Goal: Transaction & Acquisition: Register for event/course

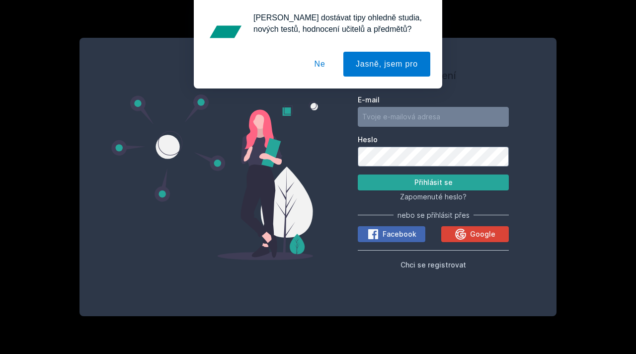
click at [316, 59] on button "Ne" at bounding box center [320, 64] width 36 height 25
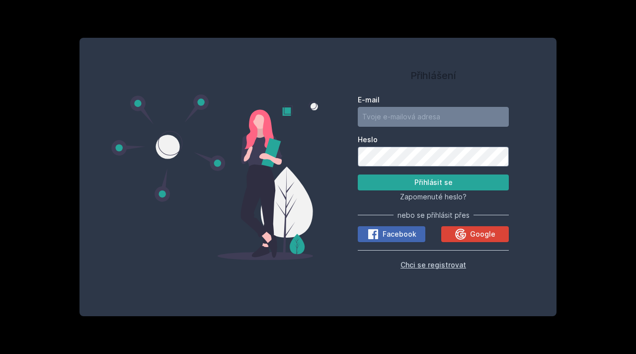
click at [420, 265] on span "Chci se registrovat" at bounding box center [434, 264] width 66 height 8
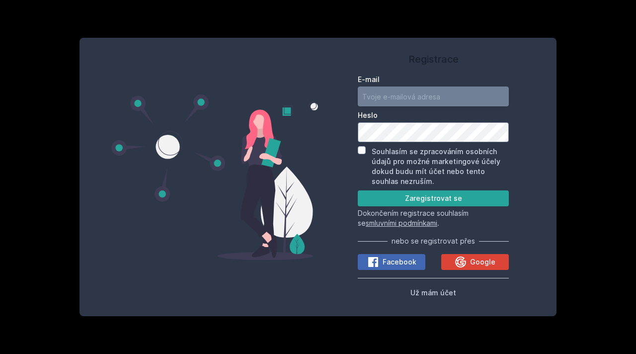
click at [393, 95] on input "E-mail" at bounding box center [433, 96] width 151 height 20
click at [380, 97] on input "[EMAIL_ADDRESS][DOMAIN_NAME]" at bounding box center [433, 96] width 151 height 20
type input "[PERSON_NAME][EMAIL_ADDRESS][DOMAIN_NAME]"
click at [357, 152] on div "Registrace E-mail [PERSON_NAME][EMAIL_ADDRESS][DOMAIN_NAME] Heslo Souhlasím se …" at bounding box center [433, 177] width 231 height 254
click at [361, 151] on input "Souhlasím se zpracováním osobních údajů pro možné marketingové účely dokud budu…" at bounding box center [362, 150] width 8 height 8
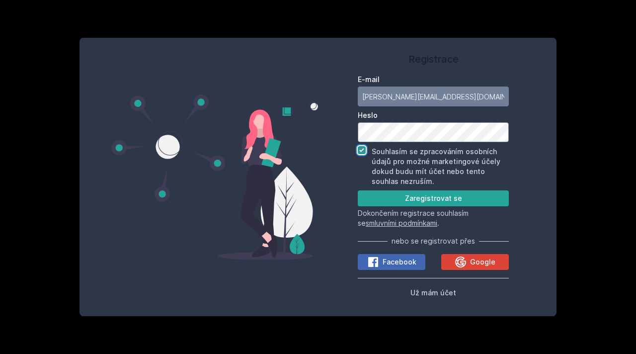
checkbox input "true"
click at [394, 194] on button "Zaregistrovat se" at bounding box center [433, 198] width 151 height 16
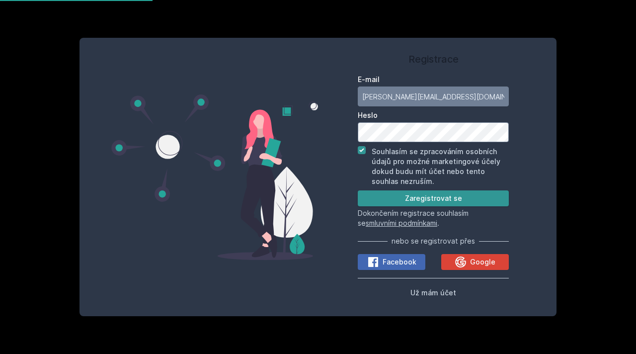
click at [431, 195] on button "Zaregistrovat se" at bounding box center [433, 198] width 151 height 16
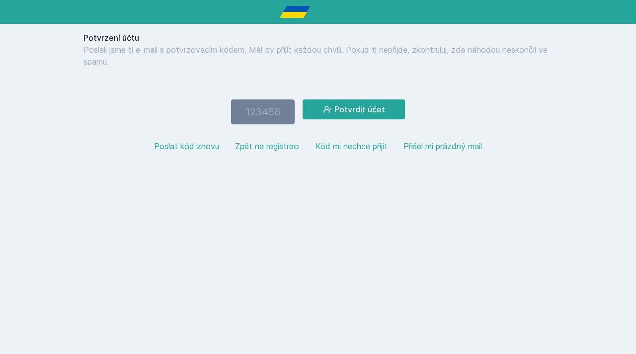
click at [268, 147] on button "Zpět na registraci" at bounding box center [267, 146] width 65 height 12
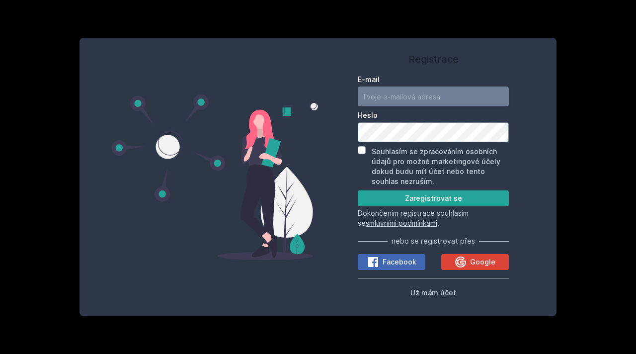
click at [400, 98] on input "E-mail" at bounding box center [433, 96] width 151 height 20
type input "[PERSON_NAME][EMAIL_ADDRESS][DOMAIN_NAME]"
click at [393, 194] on button "Zaregistrovat se" at bounding box center [433, 198] width 151 height 16
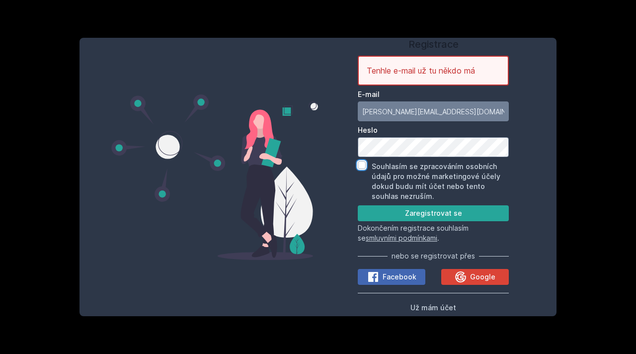
click at [364, 163] on input "Souhlasím se zpracováním osobních údajů pro možné marketingové účely dokud budu…" at bounding box center [362, 165] width 8 height 8
checkbox input "true"
click at [382, 215] on button "Zaregistrovat se" at bounding box center [433, 213] width 151 height 16
drag, startPoint x: 453, startPoint y: 113, endPoint x: 348, endPoint y: 111, distance: 104.9
click at [348, 111] on div "Registrace Tenhle e-mail už tu někdo má E-mail [PERSON_NAME][EMAIL_ADDRESS][DOM…" at bounding box center [433, 177] width 231 height 254
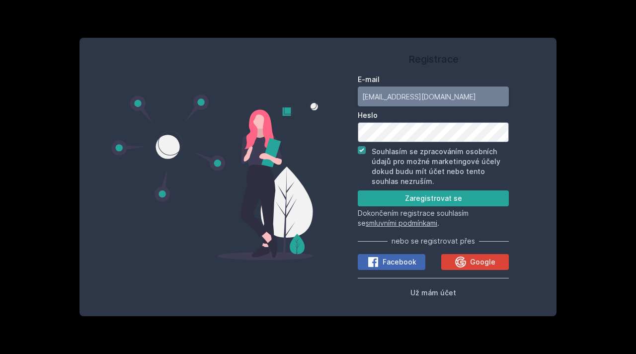
type input "[EMAIL_ADDRESS][DOMAIN_NAME]"
click at [402, 206] on button "Zaregistrovat se" at bounding box center [433, 198] width 151 height 16
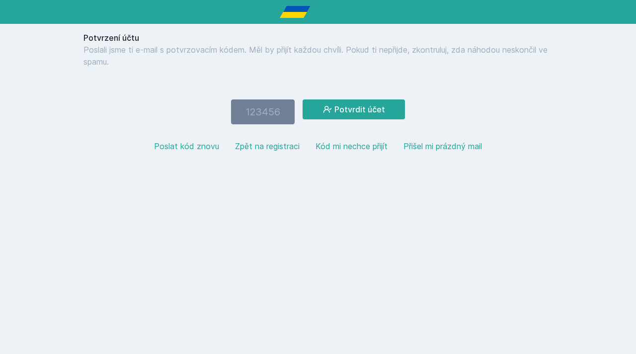
click at [411, 168] on html "Potvrzení účtu Poslali jsme ti e-mail s potvrzovacím kódem. Měl by přijít každo…" at bounding box center [318, 84] width 636 height 168
click at [248, 108] on input "number" at bounding box center [263, 111] width 64 height 25
type input "458297"
click at [357, 101] on button "Potvrdit účet" at bounding box center [354, 109] width 102 height 20
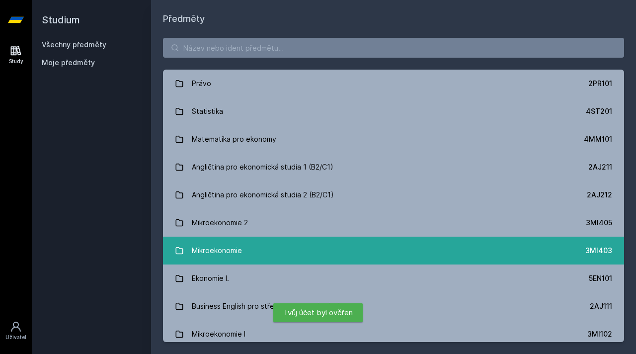
click at [251, 248] on link "Mikroekonomie 3MI403" at bounding box center [393, 251] width 461 height 28
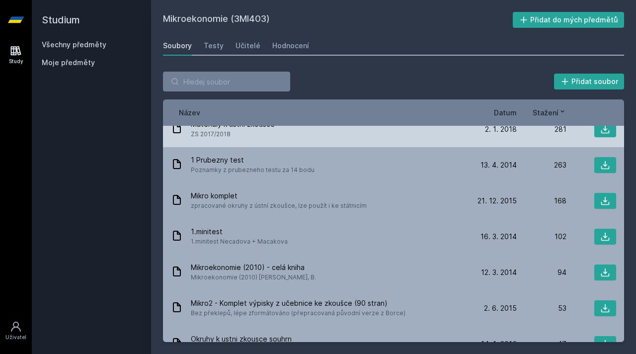
scroll to position [21, 0]
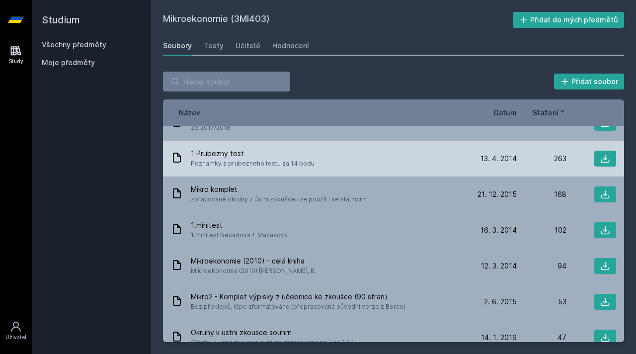
click at [283, 150] on span "1 Prubezny test" at bounding box center [253, 154] width 124 height 10
click at [266, 158] on span "1 Prubezny test" at bounding box center [253, 154] width 124 height 10
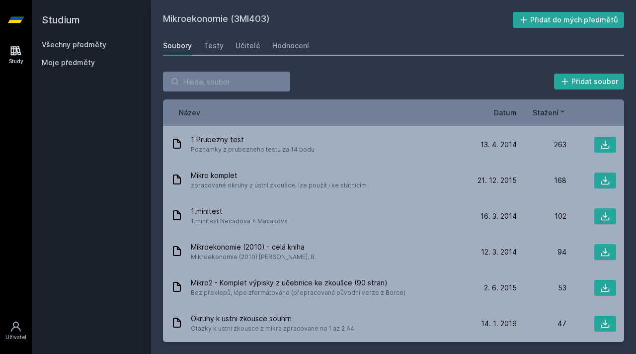
scroll to position [0, 0]
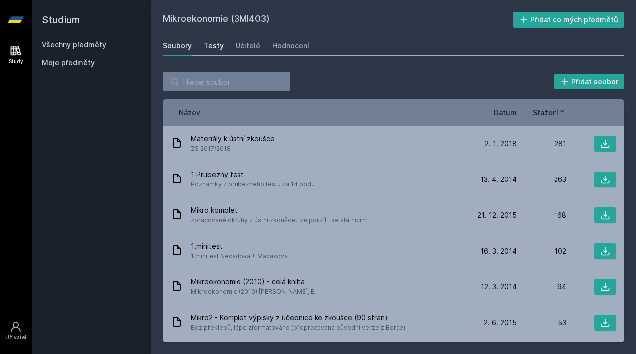
click at [216, 43] on div "Testy" at bounding box center [214, 46] width 20 height 10
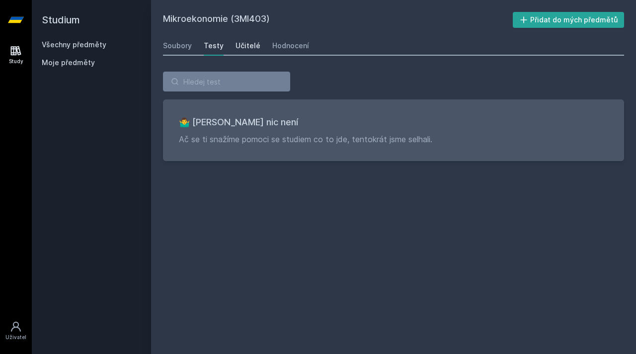
click at [236, 42] on div "Učitelé" at bounding box center [248, 46] width 25 height 10
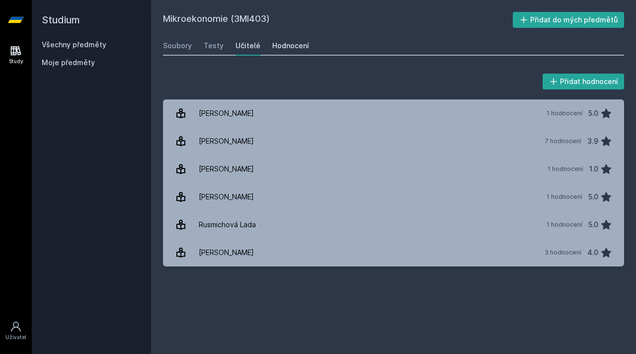
click at [279, 48] on div "Hodnocení" at bounding box center [290, 46] width 37 height 10
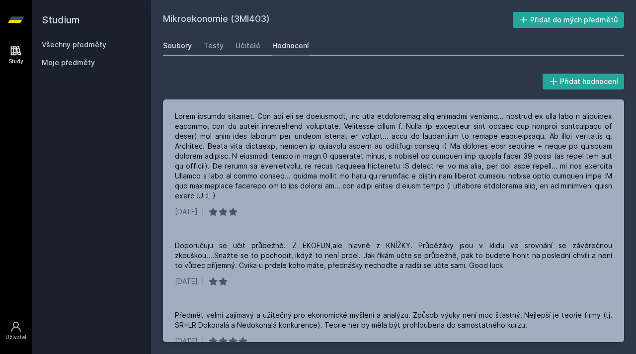
click at [175, 49] on div "Soubory" at bounding box center [177, 46] width 29 height 10
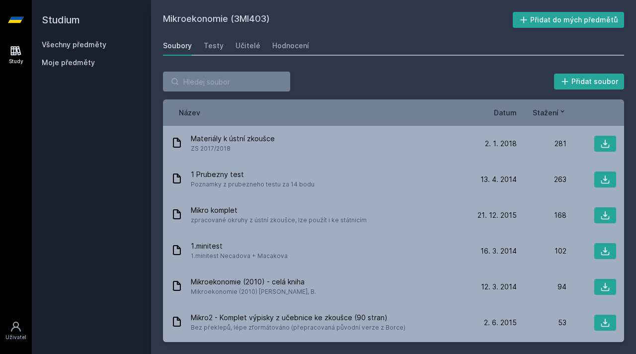
click at [175, 49] on div "Soubory" at bounding box center [177, 46] width 29 height 10
click at [70, 21] on h2 "Studium" at bounding box center [91, 20] width 99 height 40
click at [68, 48] on link "Všechny předměty" at bounding box center [74, 44] width 65 height 8
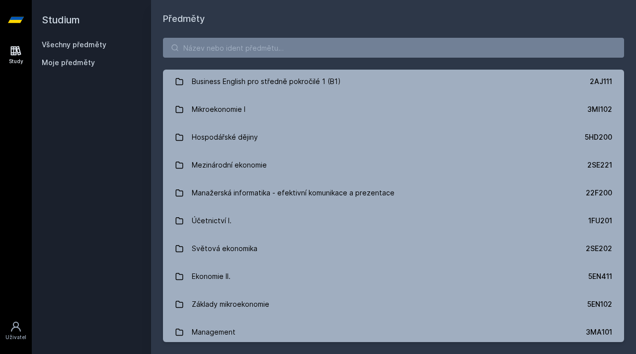
scroll to position [225, 0]
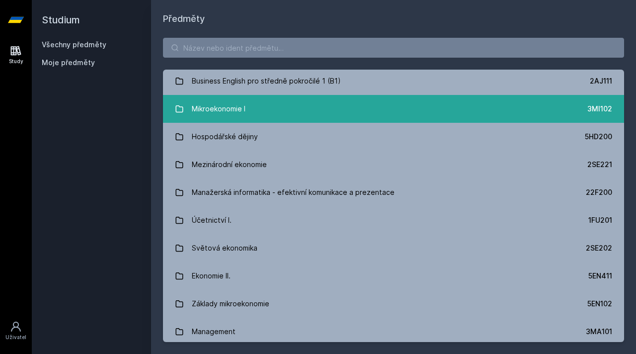
click at [247, 115] on link "Mikroekonomie I 3MI102" at bounding box center [393, 109] width 461 height 28
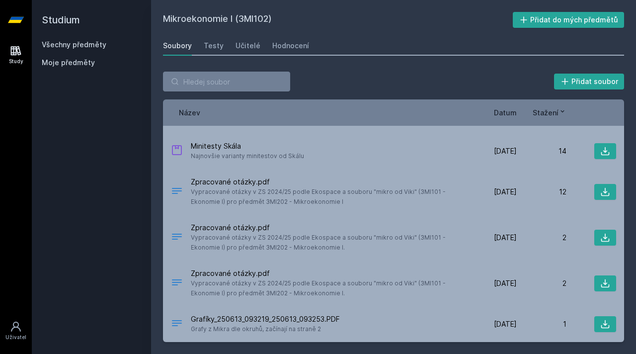
scroll to position [2670, 0]
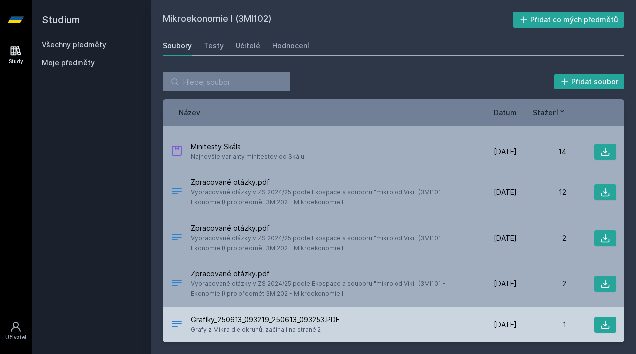
click at [293, 322] on span "Grafíky_250613_093219_250613_093253.PDF" at bounding box center [265, 320] width 149 height 10
click at [281, 315] on span "Grafíky_250613_093219_250613_093253.PDF" at bounding box center [265, 320] width 149 height 10
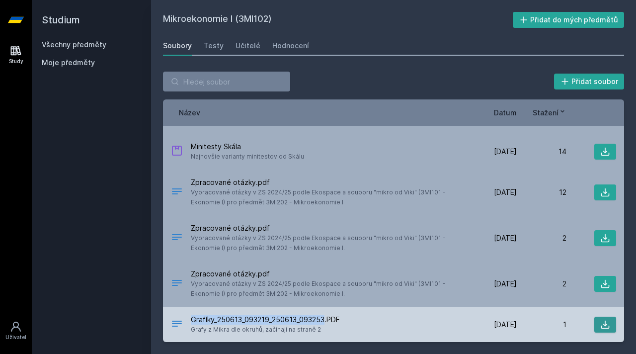
click at [609, 325] on button at bounding box center [605, 325] width 22 height 16
